Goal: Task Accomplishment & Management: Manage account settings

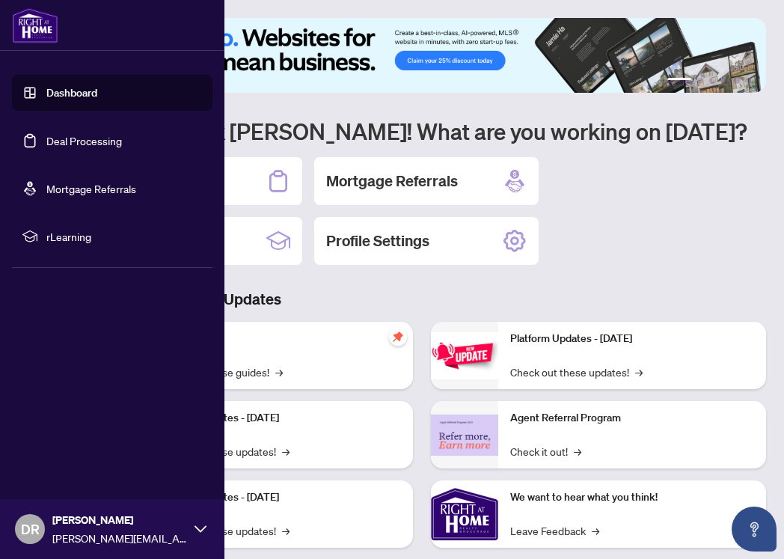
click at [67, 134] on link "Deal Processing" at bounding box center [84, 140] width 76 height 13
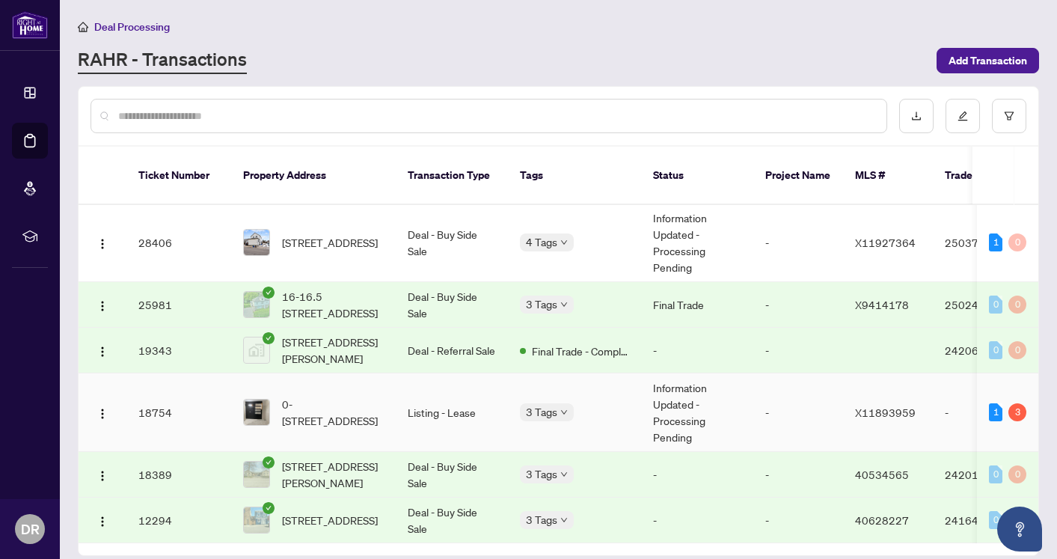
click at [687, 397] on td "Information Updated - Processing Pending" at bounding box center [697, 412] width 112 height 79
